Goal: Find specific page/section: Find specific page/section

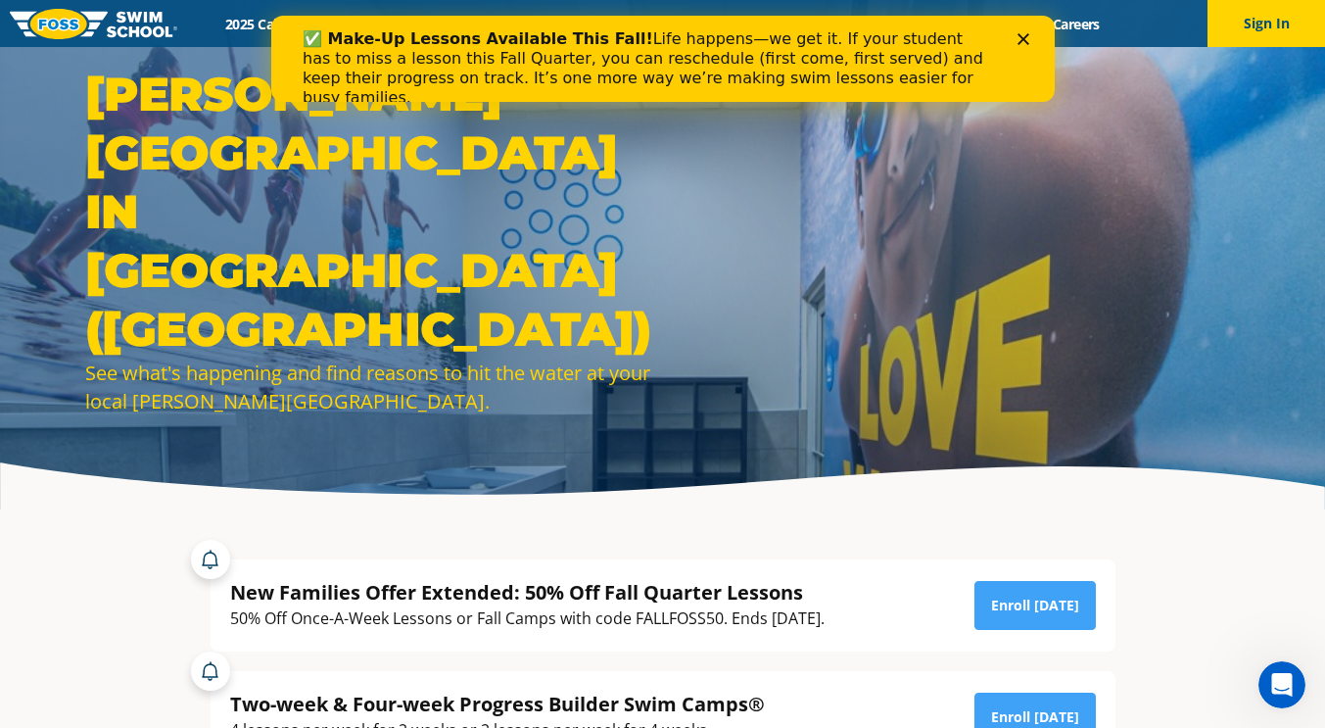
click at [1018, 36] on polygon "Close" at bounding box center [1022, 39] width 12 height 12
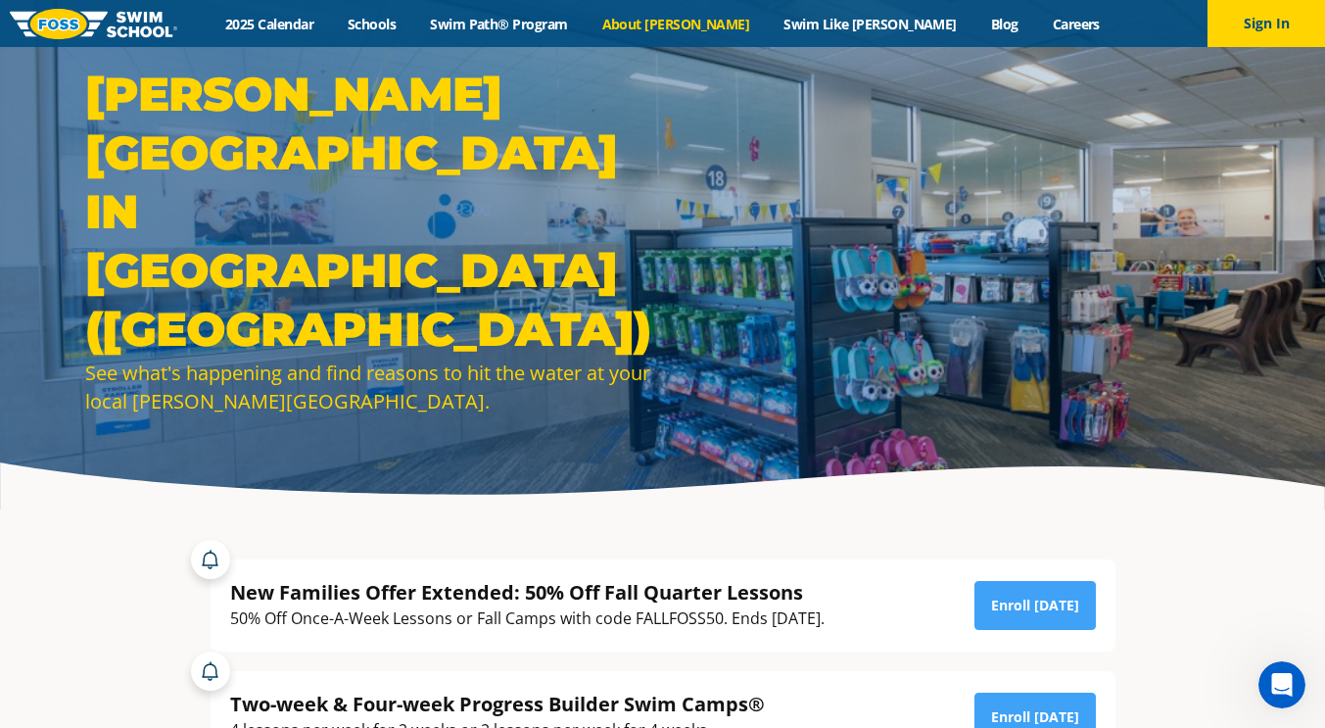
click at [701, 18] on link "About [PERSON_NAME]" at bounding box center [676, 24] width 182 height 19
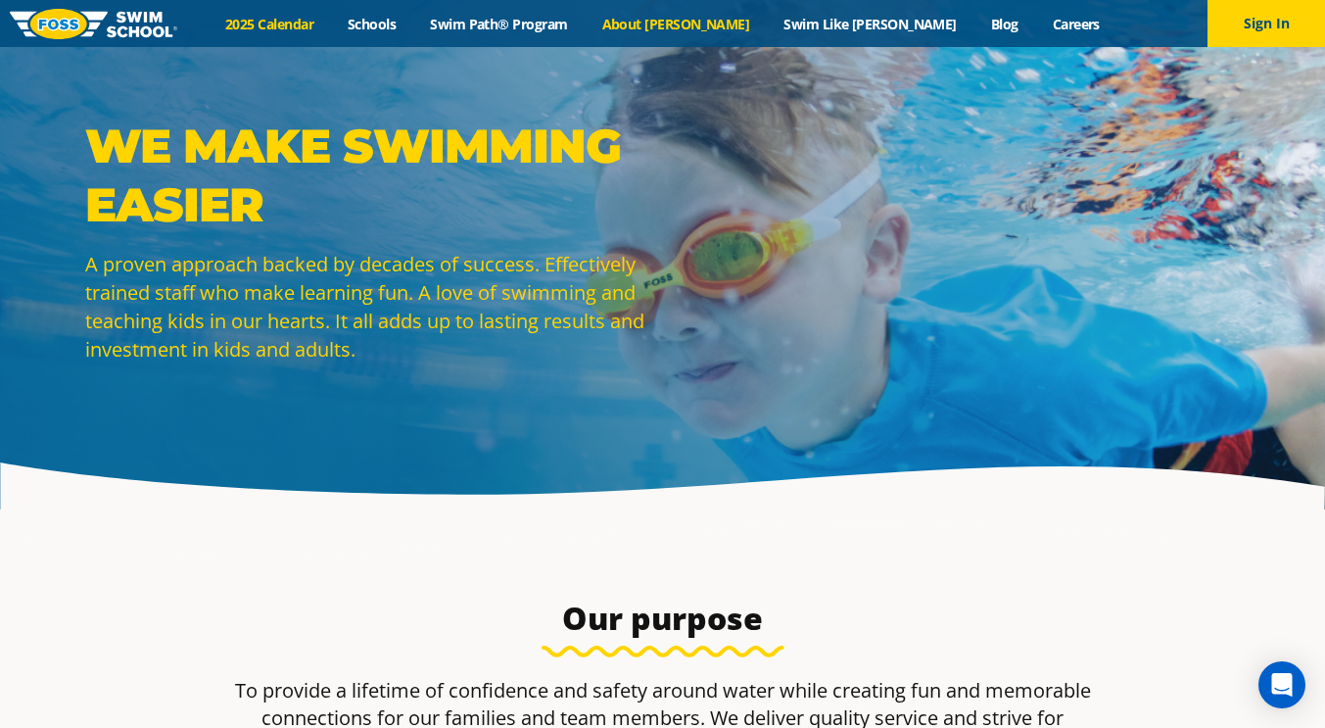
click at [331, 28] on link "2025 Calendar" at bounding box center [270, 24] width 122 height 19
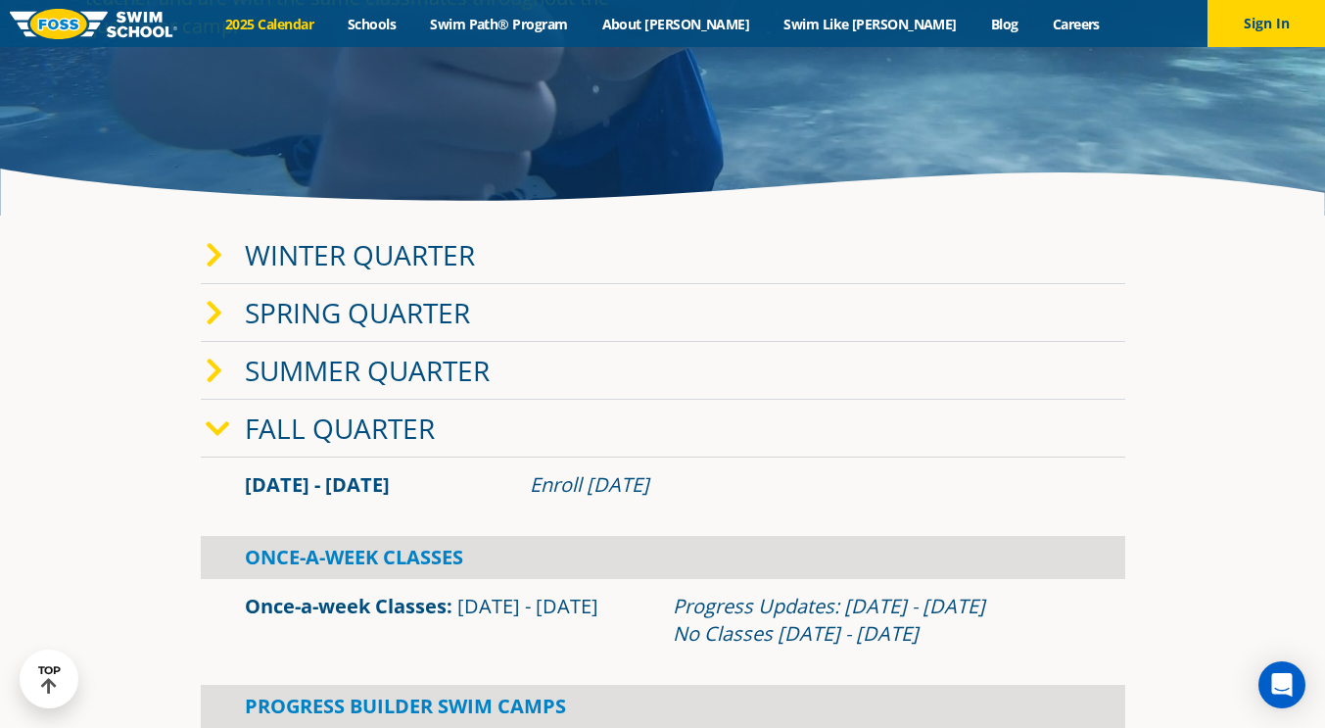
click at [214, 432] on icon at bounding box center [218, 428] width 24 height 27
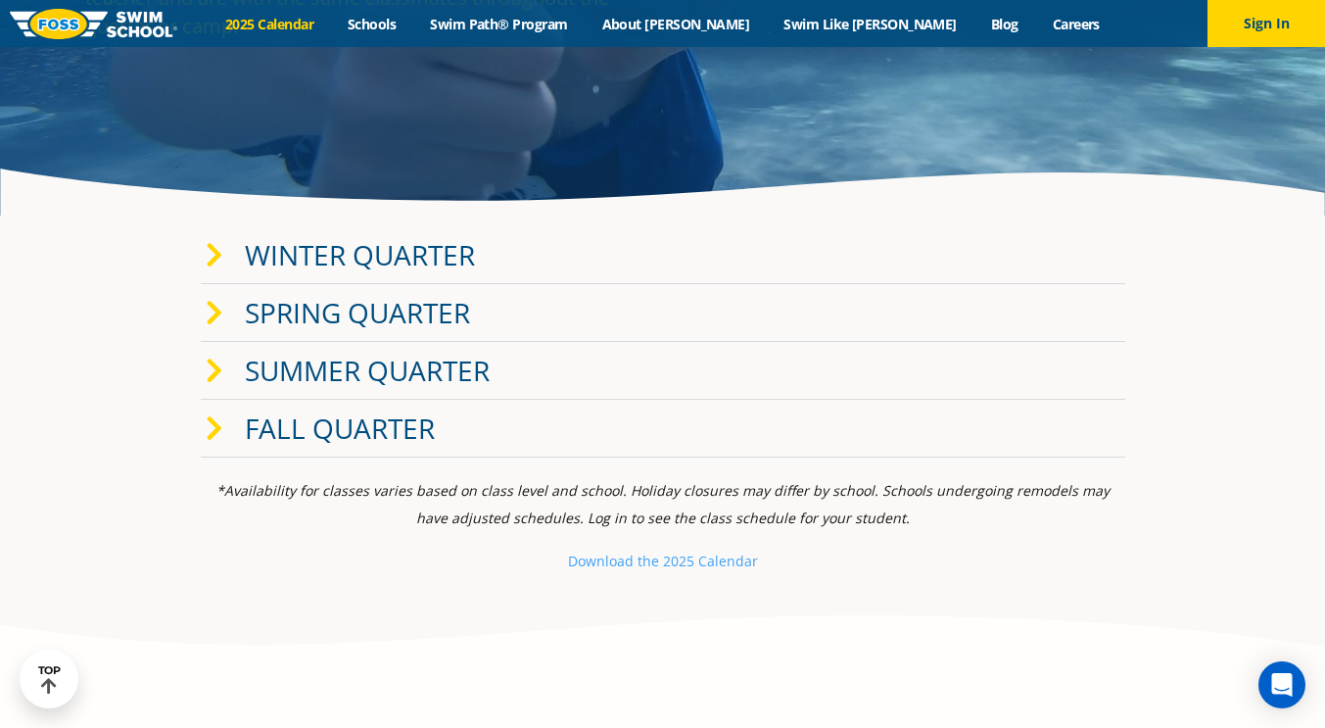
click at [214, 432] on icon at bounding box center [215, 428] width 18 height 27
